Goal: Transaction & Acquisition: Obtain resource

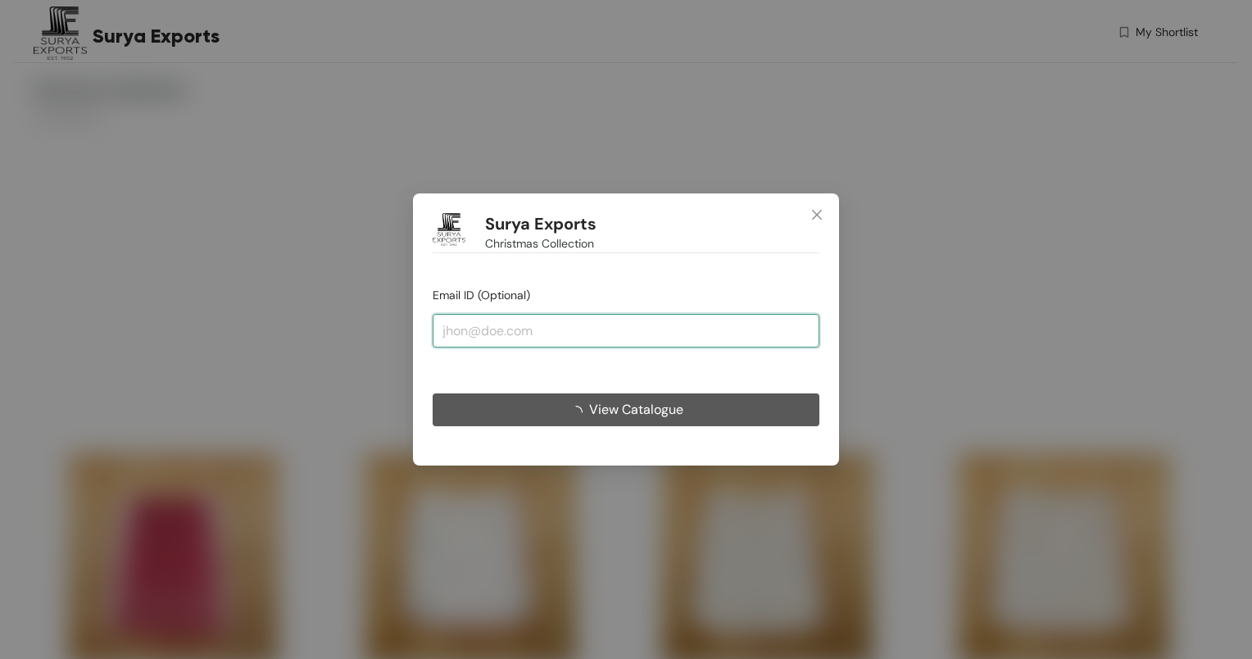
click at [528, 340] on input "email" at bounding box center [626, 330] width 387 height 33
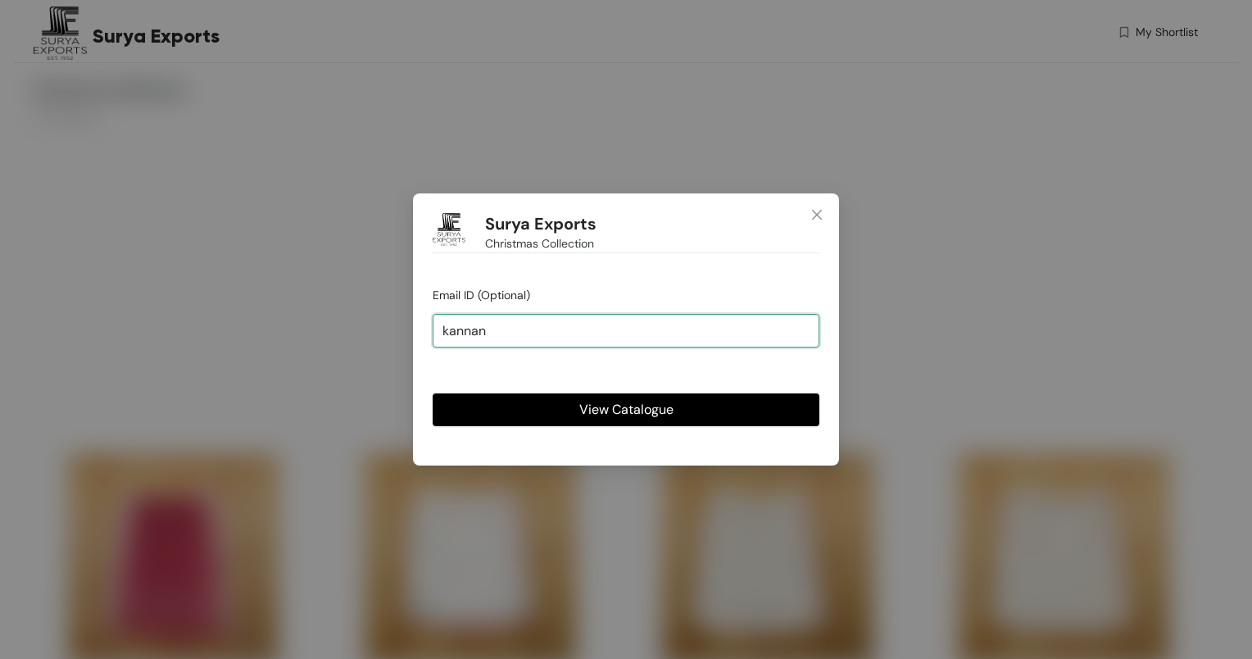
type input "[EMAIL_ADDRESS][DOMAIN_NAME]"
click at [551, 421] on button "View Catalogue" at bounding box center [626, 409] width 387 height 33
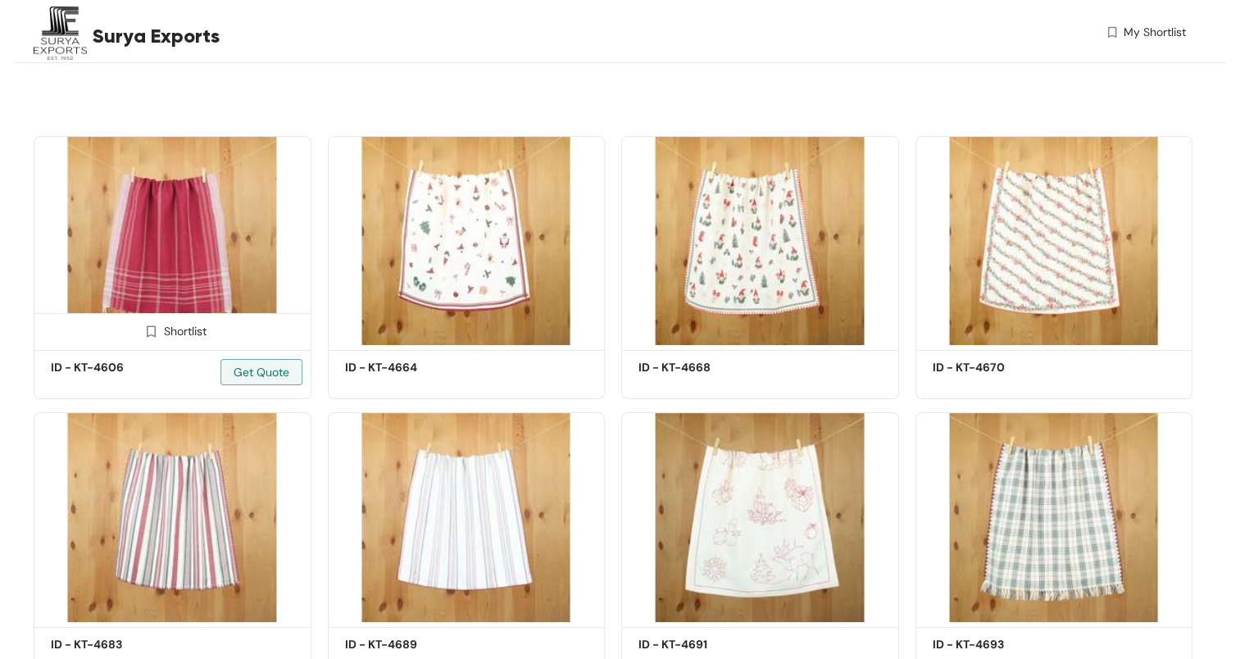
scroll to position [328, 0]
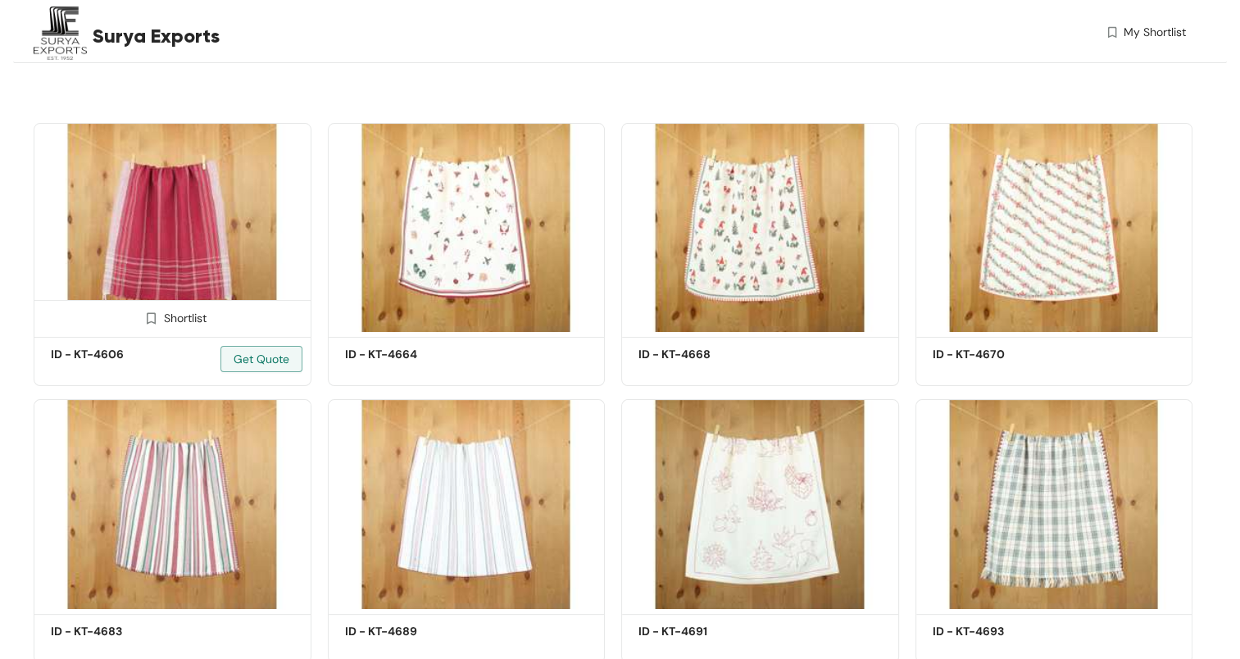
click at [193, 239] on img at bounding box center [173, 227] width 278 height 209
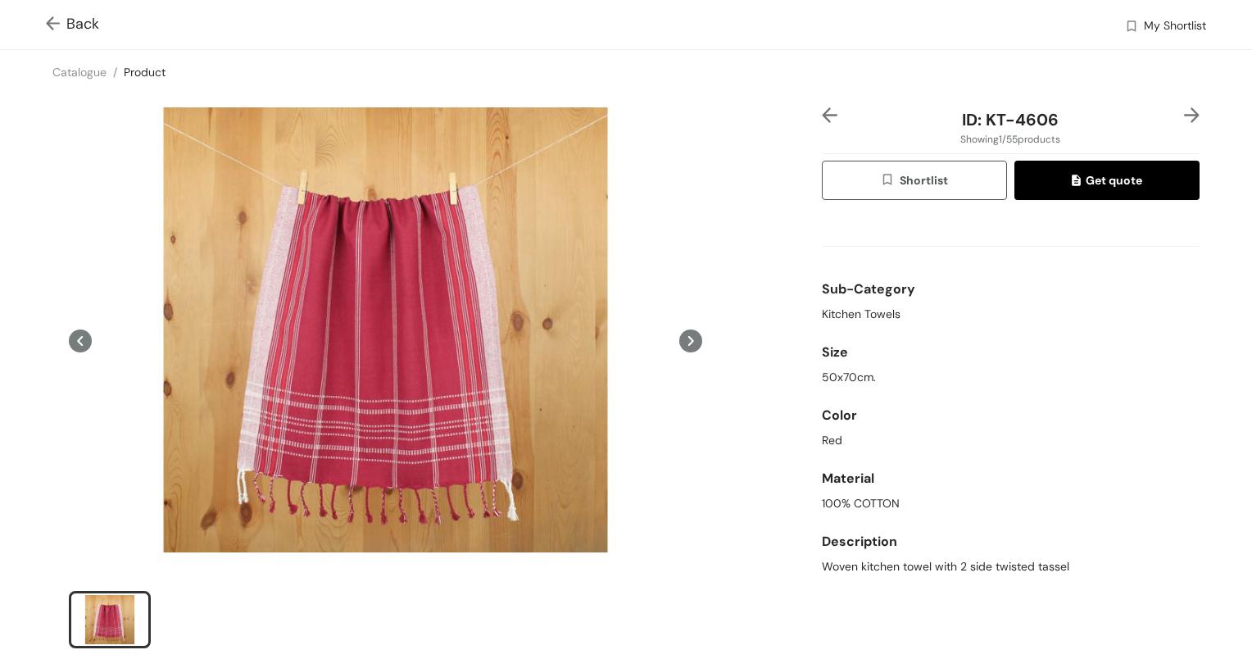
click at [680, 345] on icon at bounding box center [690, 340] width 23 height 23
click at [688, 336] on icon at bounding box center [691, 341] width 6 height 10
click at [1184, 115] on img at bounding box center [1192, 115] width 16 height 16
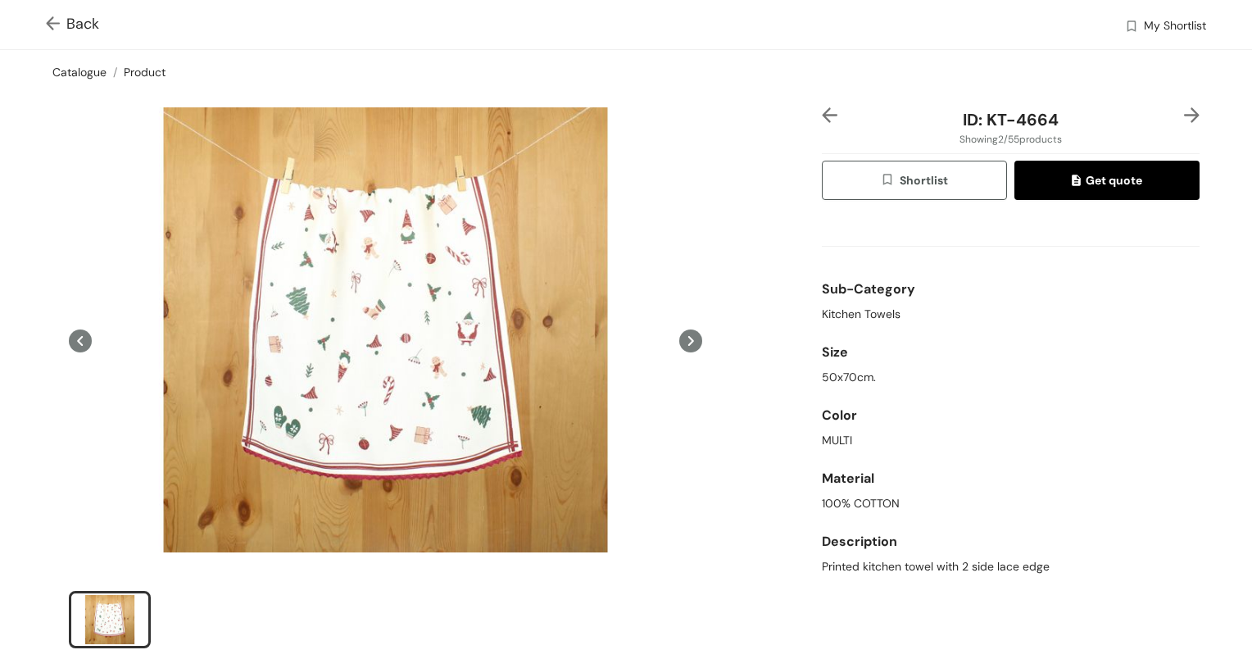
click at [85, 73] on link "Catalogue" at bounding box center [79, 72] width 54 height 15
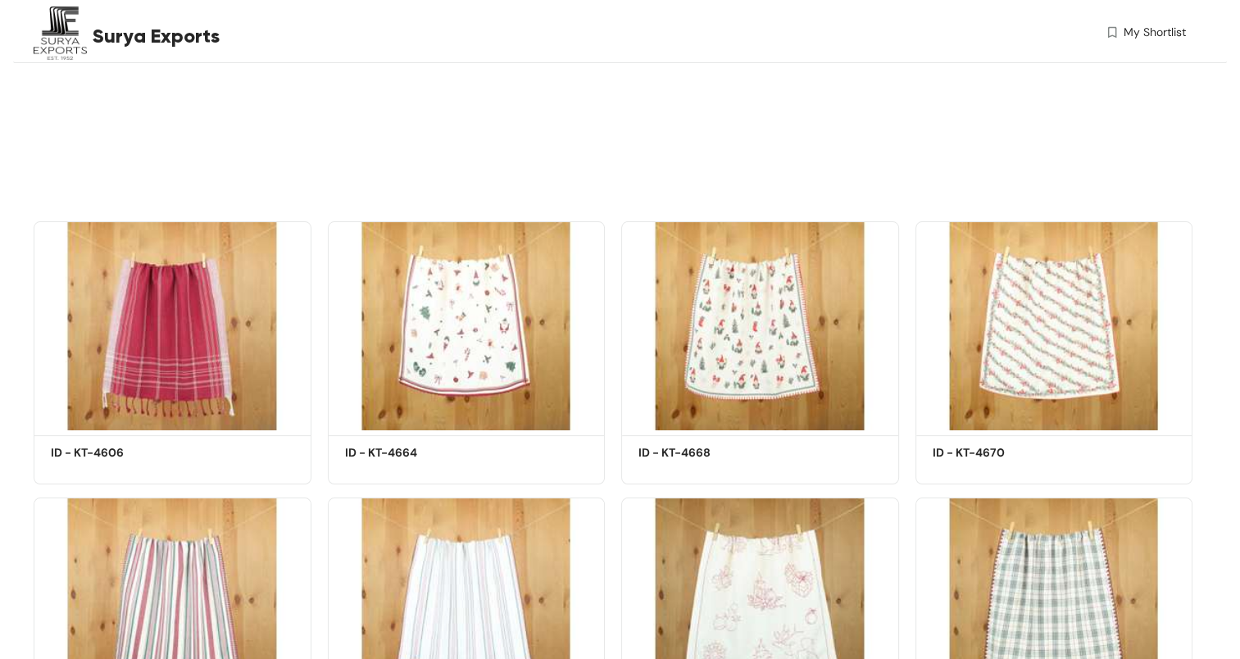
scroll to position [328, 0]
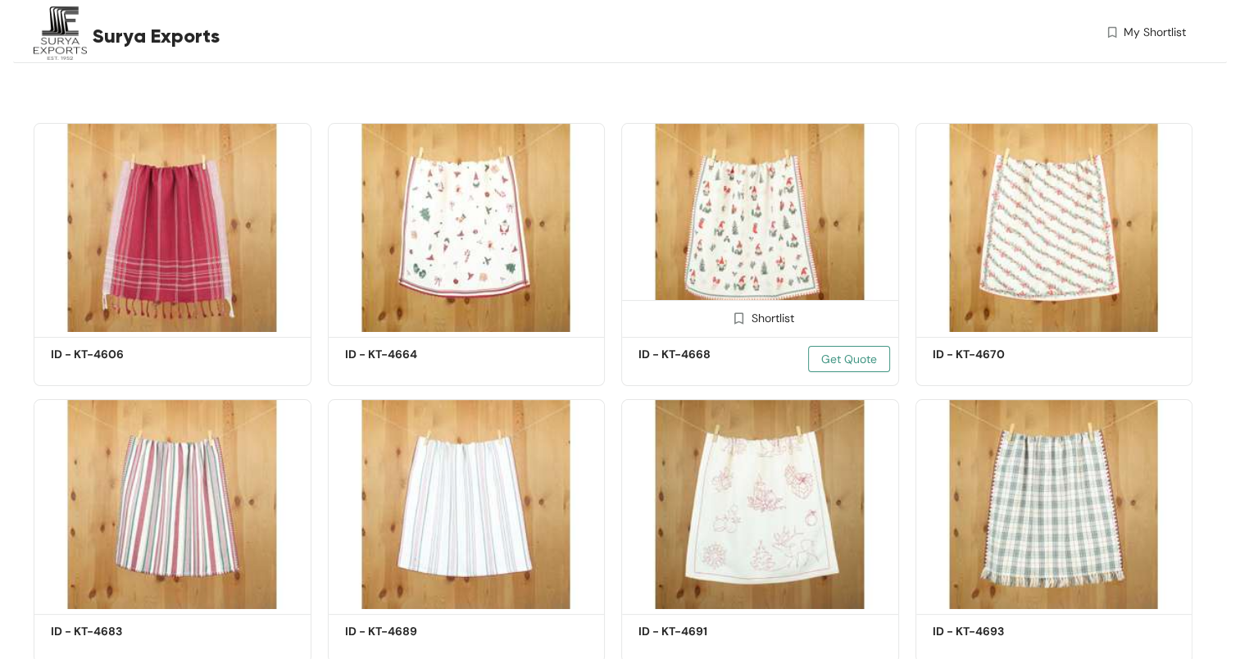
click at [857, 361] on span "Get Quote" at bounding box center [849, 359] width 56 height 18
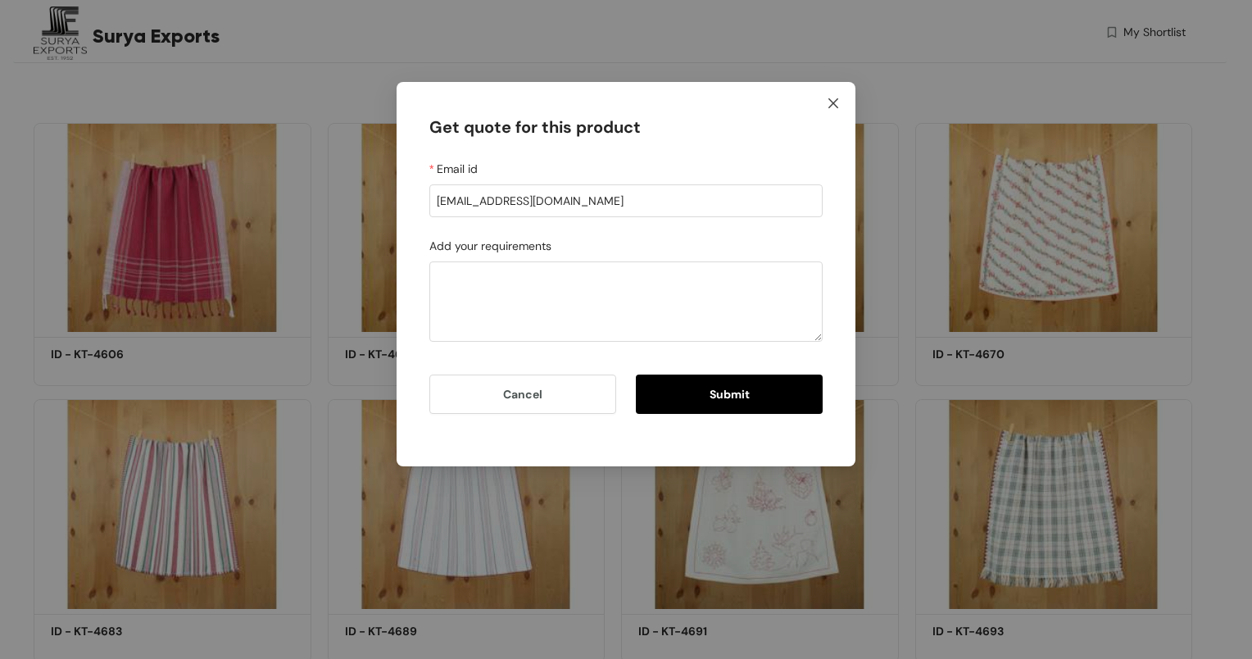
click at [836, 105] on icon "close" at bounding box center [834, 103] width 10 height 10
